Goal: Task Accomplishment & Management: Complete application form

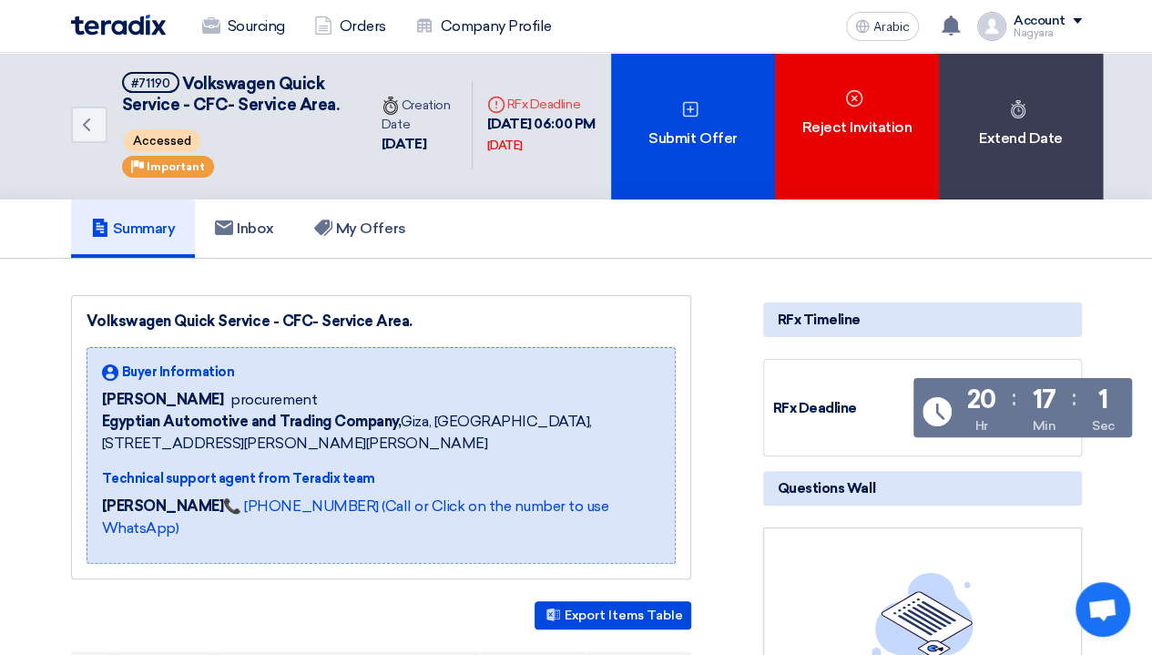
scroll to position [4, 0]
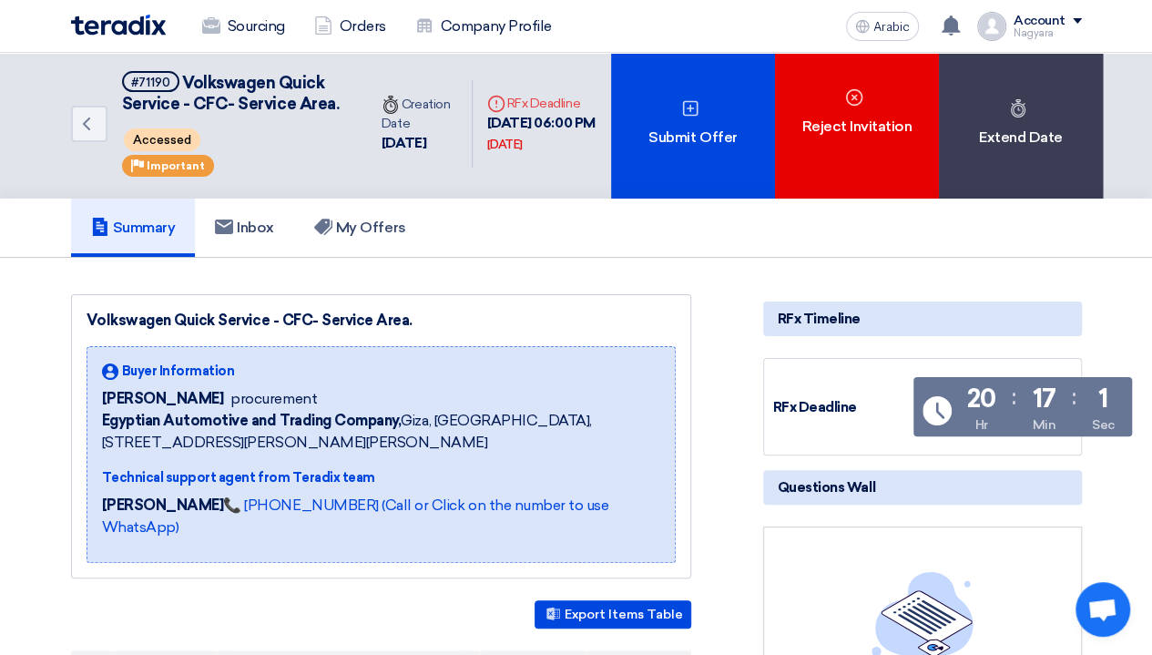
click at [251, 329] on font "Volkswagen Quick Service - CFC- Service Area." at bounding box center [250, 320] width 326 height 17
drag, startPoint x: 403, startPoint y: 342, endPoint x: 70, endPoint y: 327, distance: 332.8
click at [71, 327] on div "Volkswagen Quick Service - CFC- Service Area. Buyer Information [PERSON_NAME] p…" at bounding box center [381, 436] width 620 height 284
copy font "Volkswagen Quick Service - CFC- Service Area"
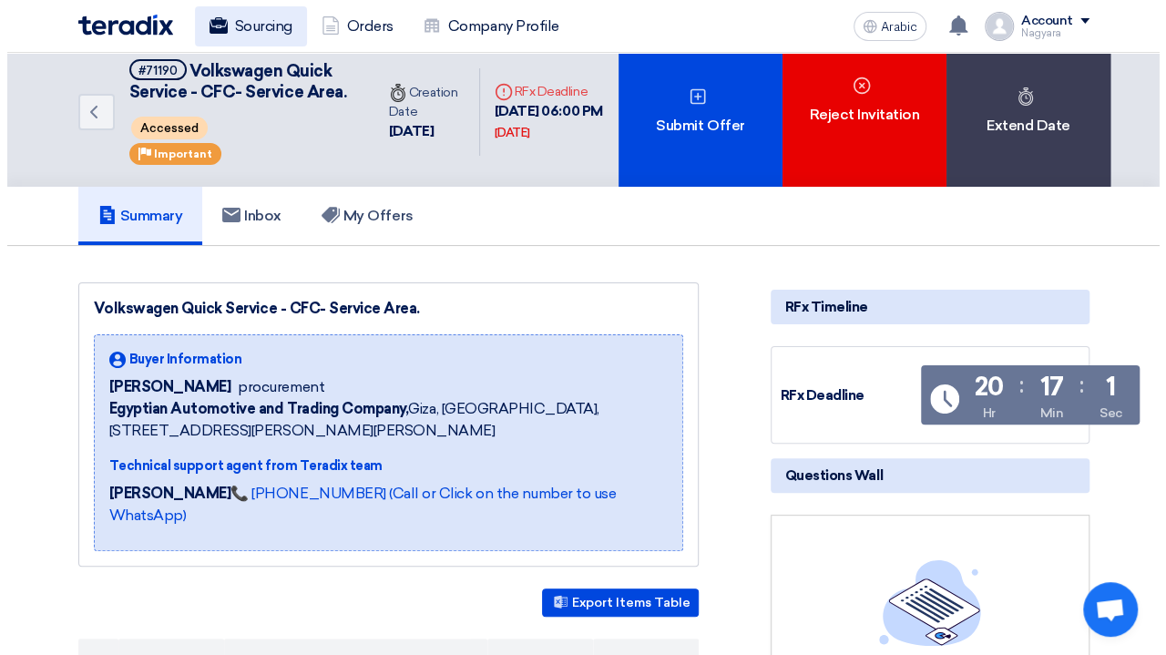
scroll to position [11, 0]
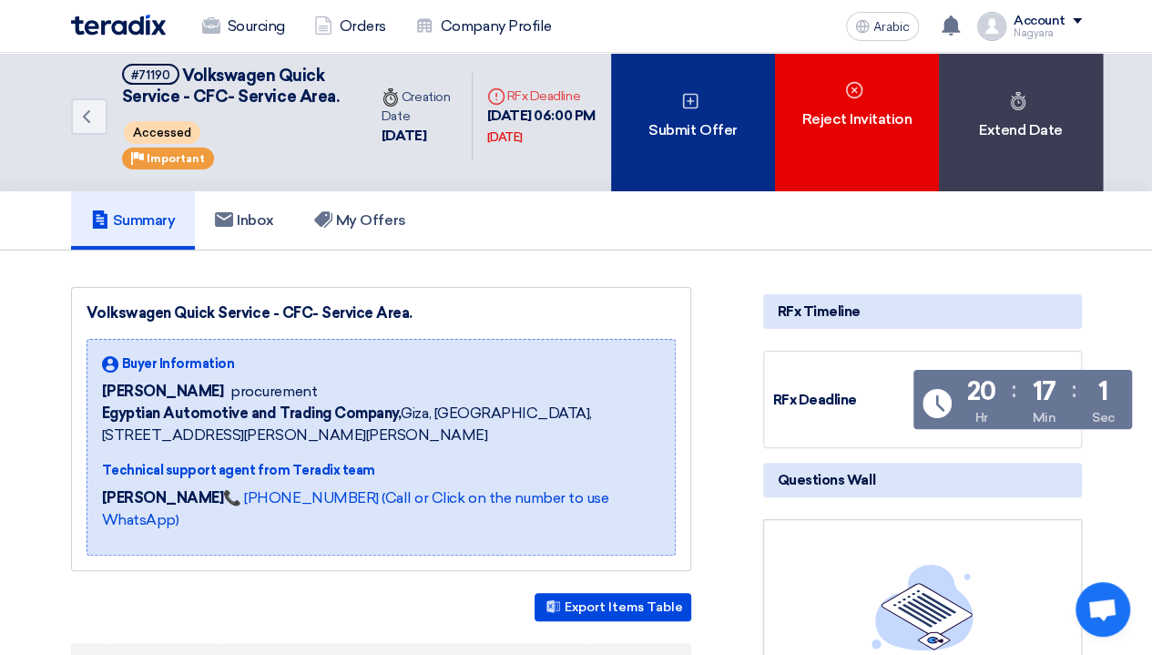
click at [720, 154] on div "Submit Offer" at bounding box center [693, 116] width 164 height 149
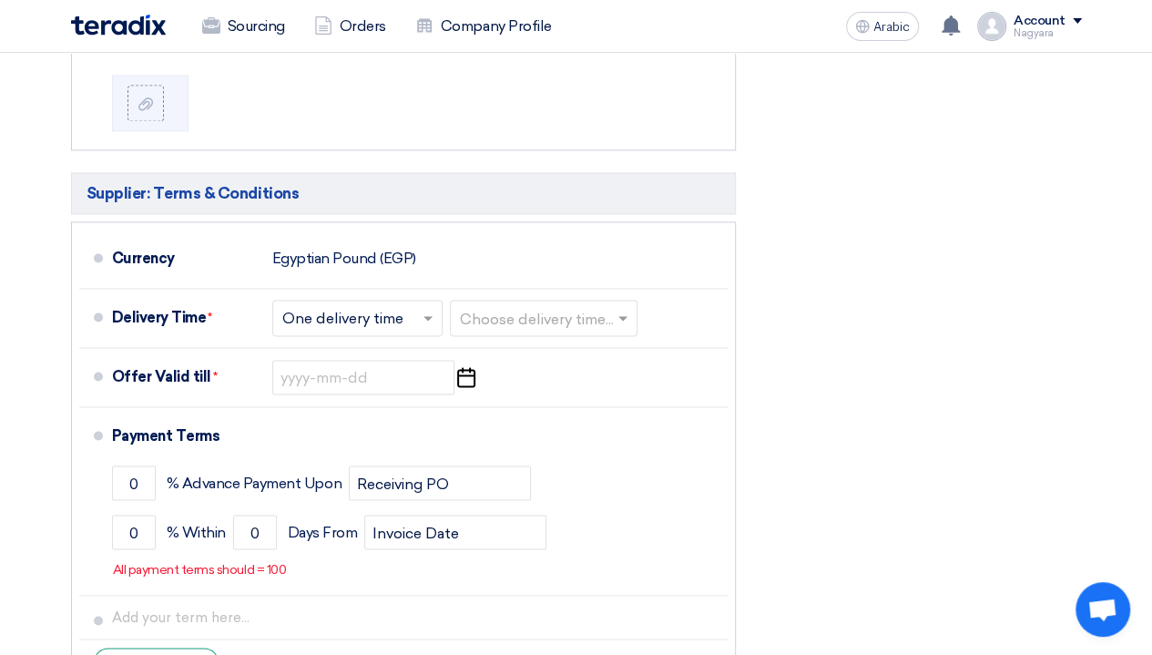
scroll to position [1310, 0]
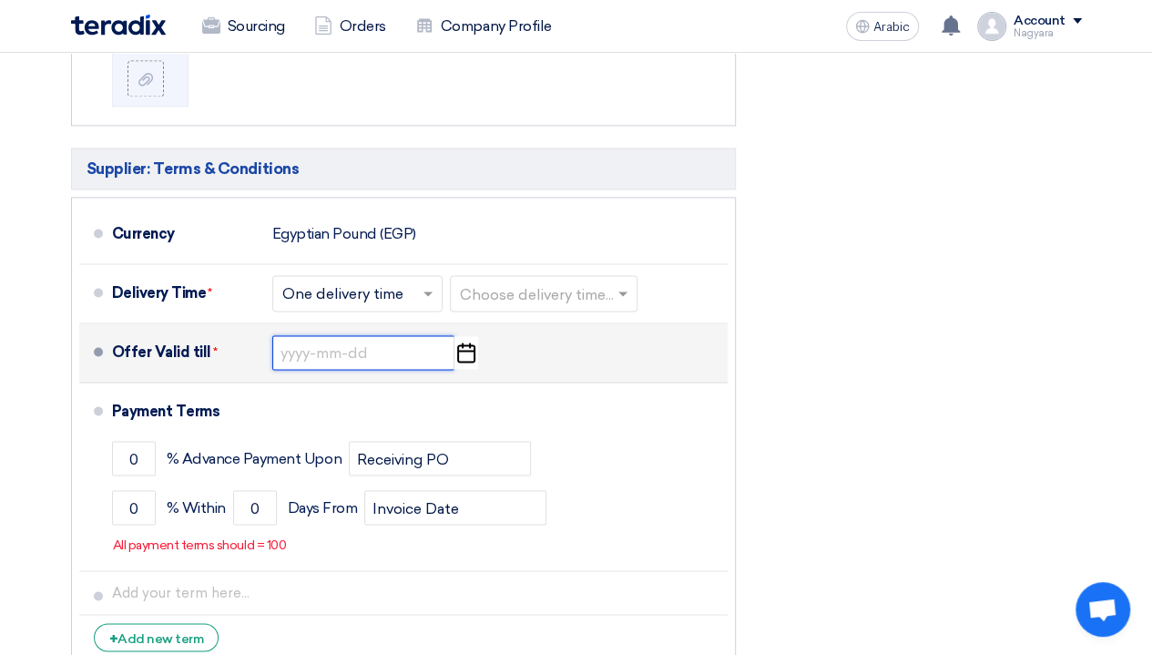
click at [385, 335] on input at bounding box center [363, 352] width 182 height 35
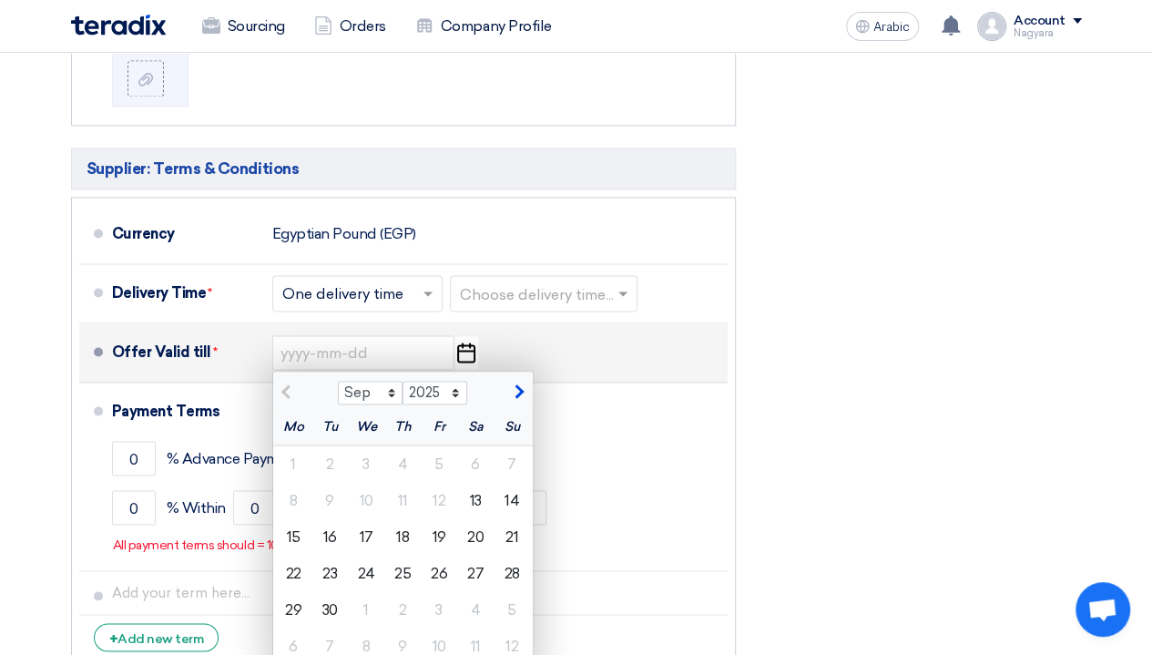
click at [517, 384] on span "button" at bounding box center [517, 392] width 10 height 16
select select "10"
click at [295, 527] on font "13" at bounding box center [293, 535] width 12 height 17
type input "[DATE]"
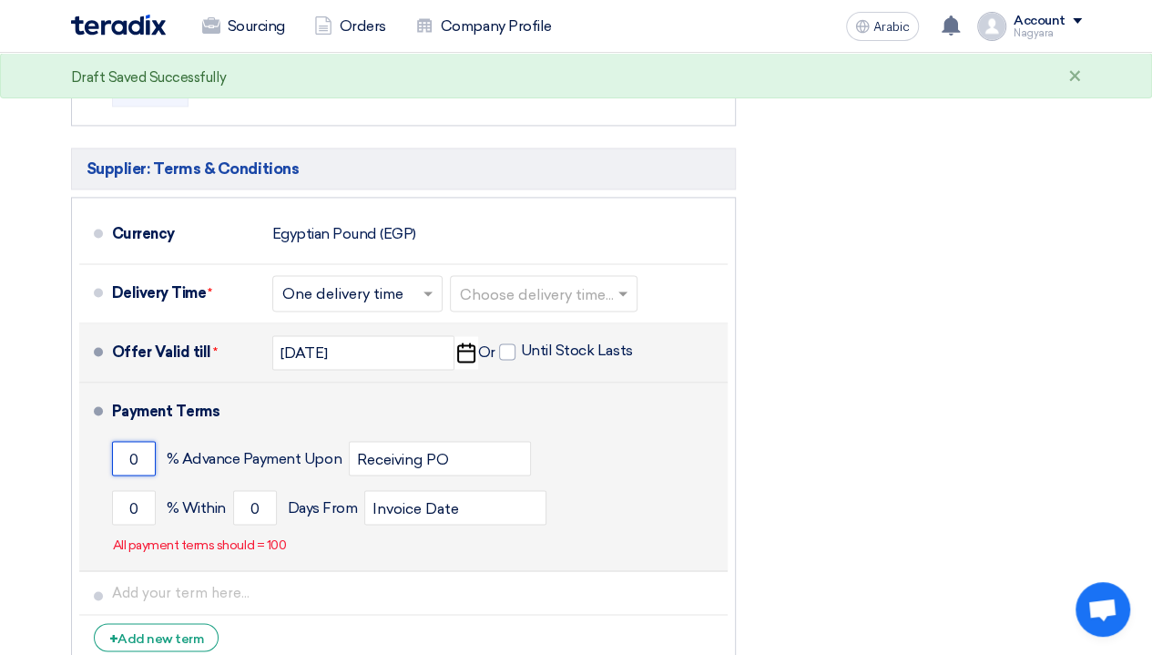
click at [142, 441] on input "0" at bounding box center [134, 458] width 44 height 35
type input "25"
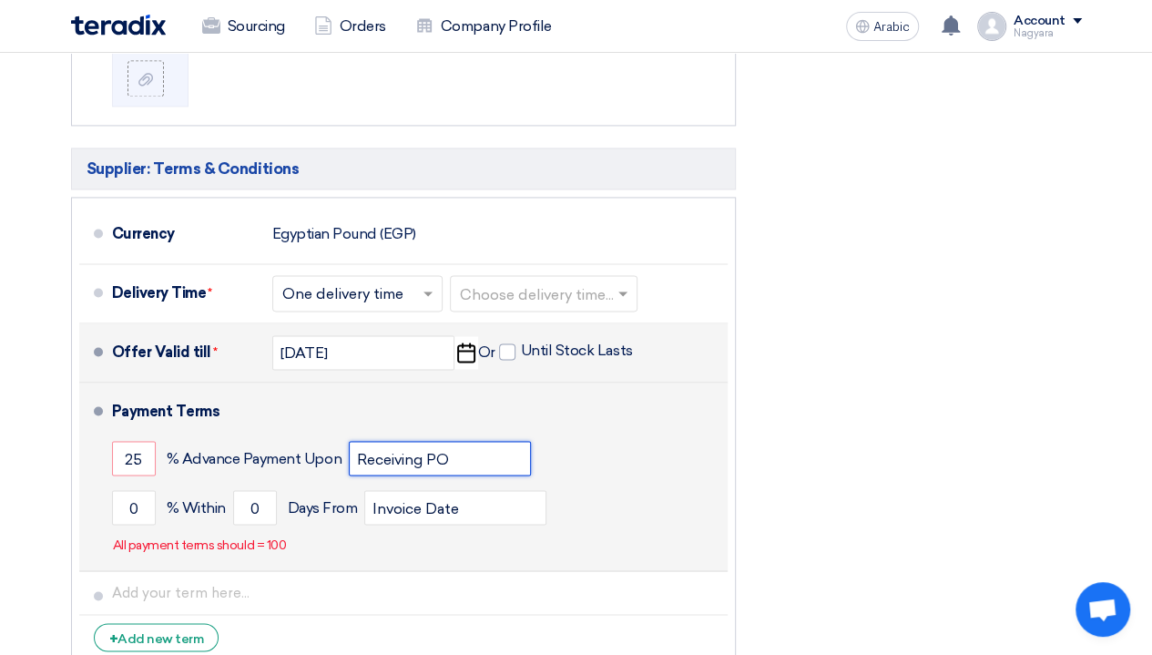
click at [453, 447] on input "Receiving PO" at bounding box center [440, 458] width 182 height 35
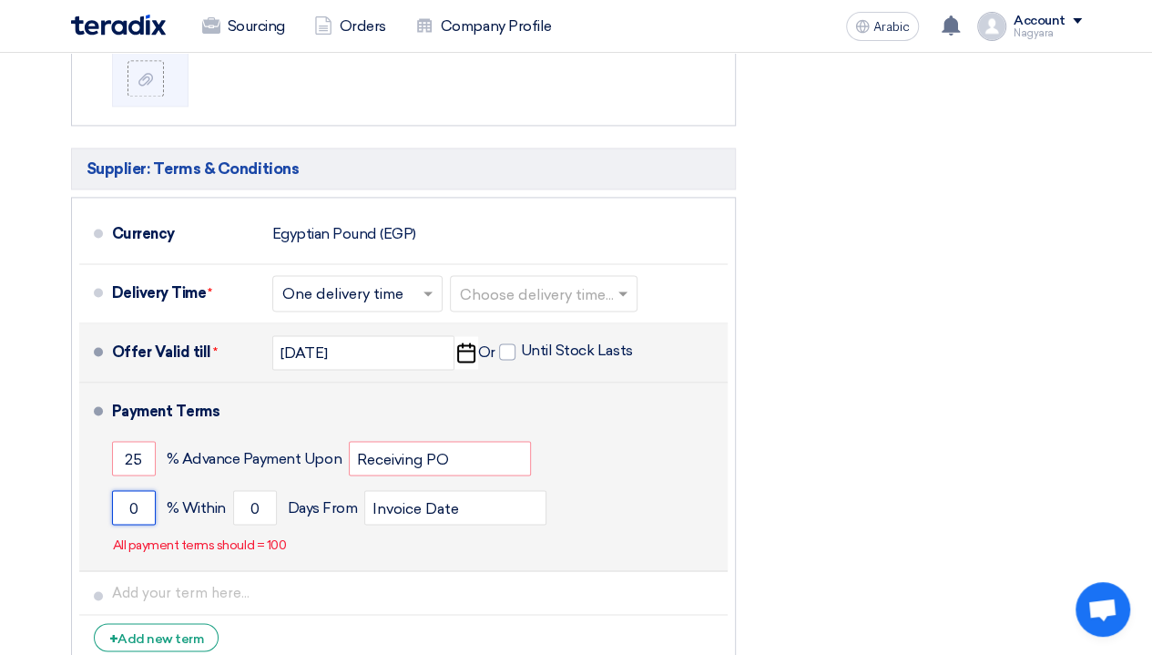
click at [141, 490] on input "0" at bounding box center [134, 507] width 44 height 35
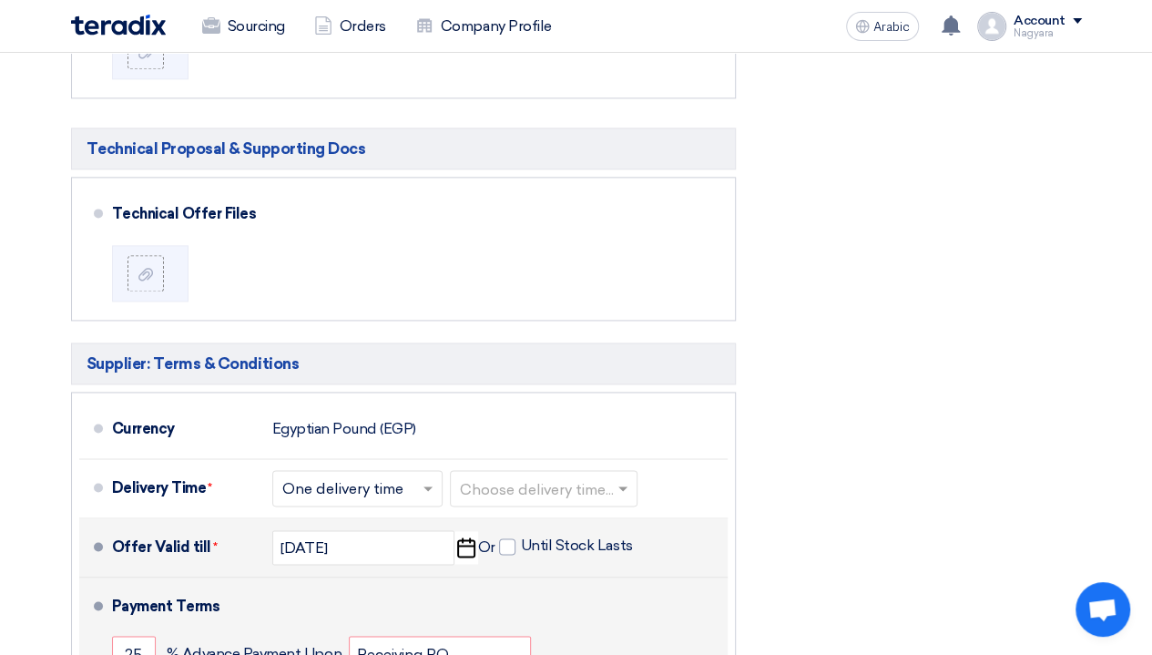
scroll to position [1110, 0]
